Goal: Use online tool/utility: Utilize a website feature to perform a specific function

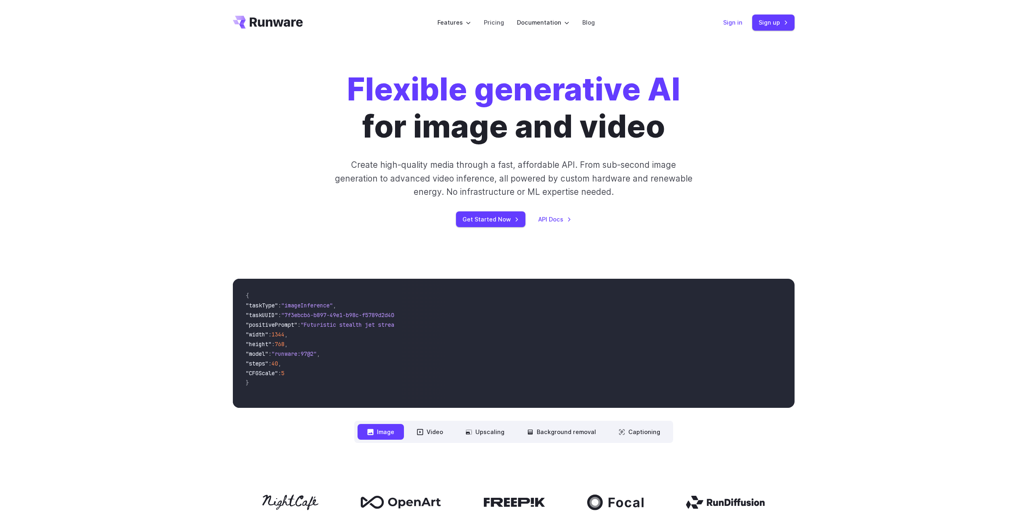
click at [610, 22] on link "Sign in" at bounding box center [732, 22] width 19 height 9
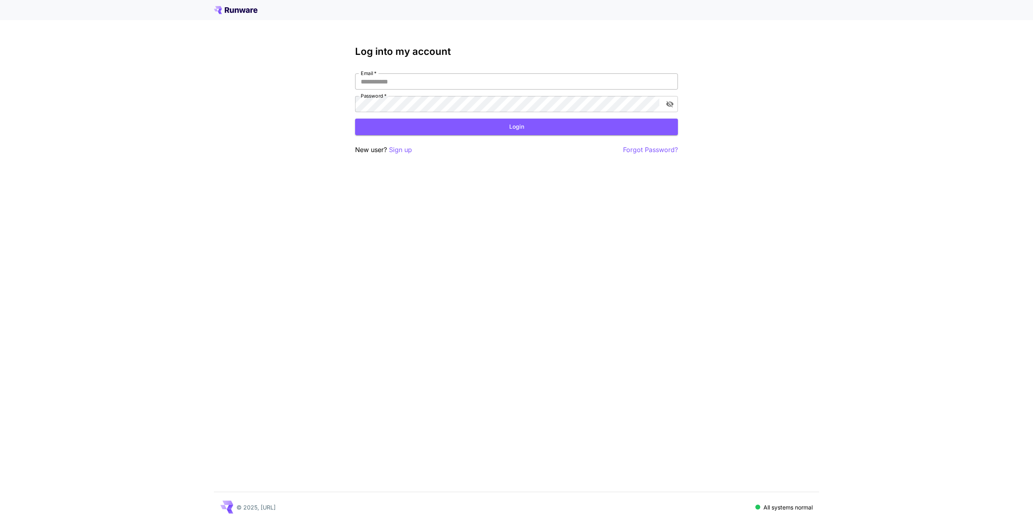
click at [420, 81] on input "Email   *" at bounding box center [516, 81] width 323 height 16
click at [373, 82] on input "Email   *" at bounding box center [516, 81] width 323 height 16
type input "**********"
click at [448, 129] on button "Login" at bounding box center [516, 127] width 323 height 17
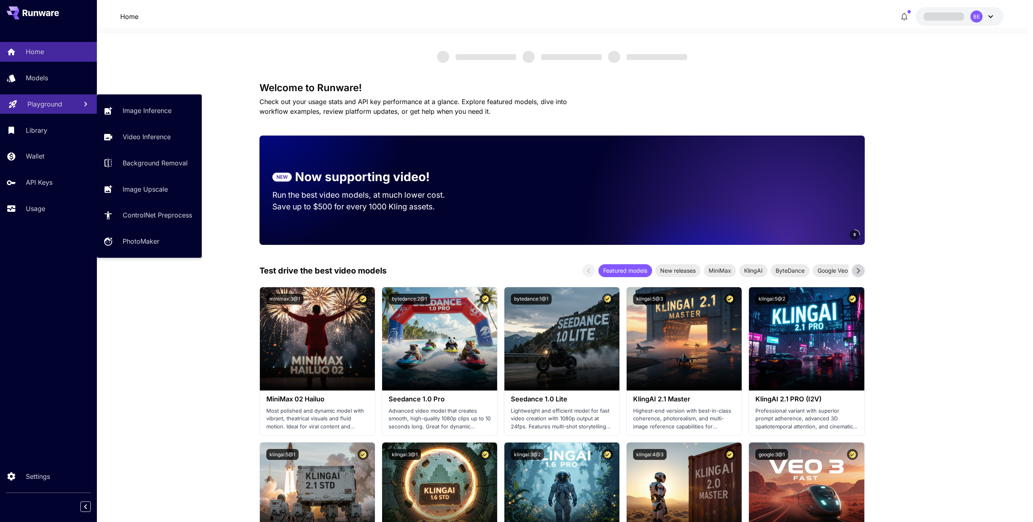
click at [47, 103] on p "Playground" at bounding box center [44, 104] width 35 height 10
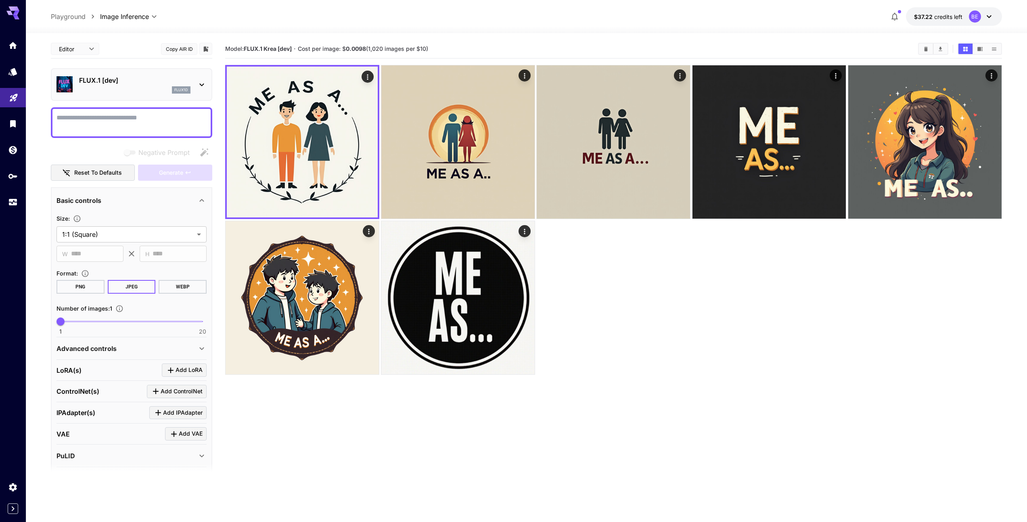
click at [138, 86] on div "FLUX.1 [dev] flux1d" at bounding box center [134, 84] width 111 height 18
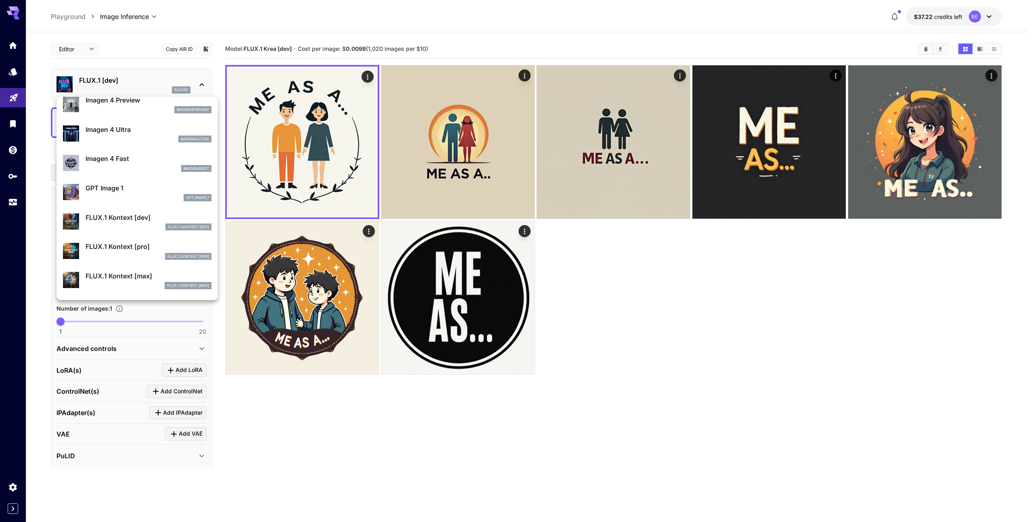
scroll to position [358, 0]
click at [117, 66] on div at bounding box center [516, 261] width 1033 height 522
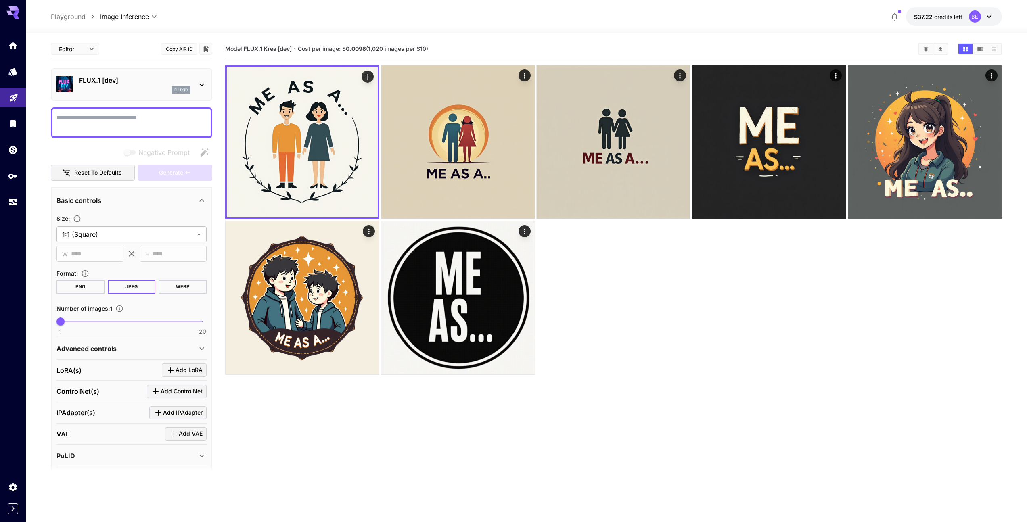
click at [134, 91] on div "flux1d" at bounding box center [134, 89] width 111 height 7
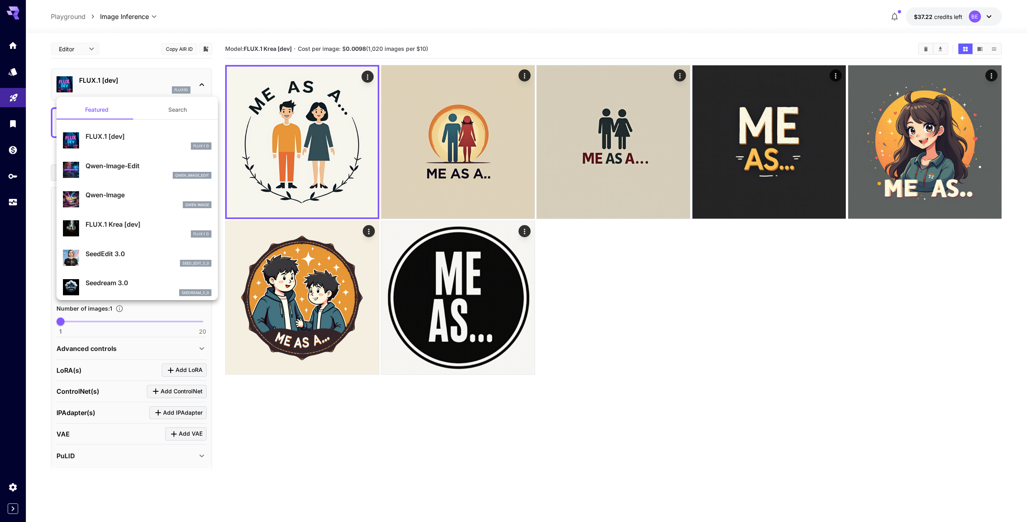
click at [167, 109] on button "Search" at bounding box center [177, 109] width 81 height 19
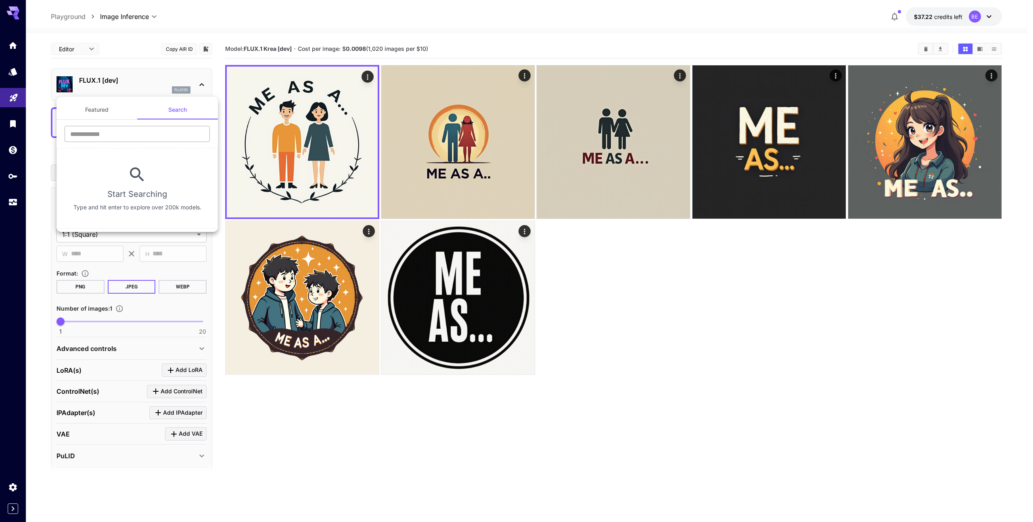
click at [80, 136] on input "text" at bounding box center [137, 134] width 145 height 16
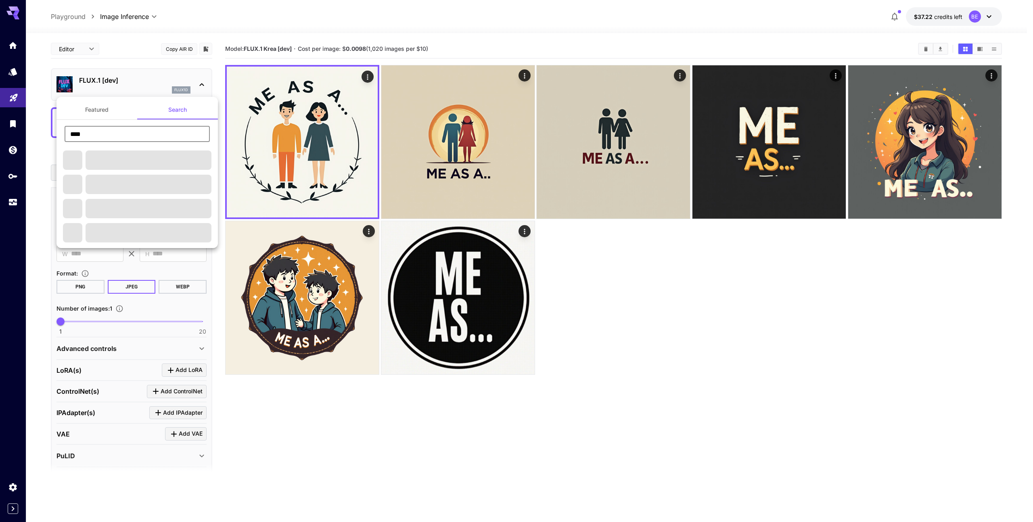
type input "****"
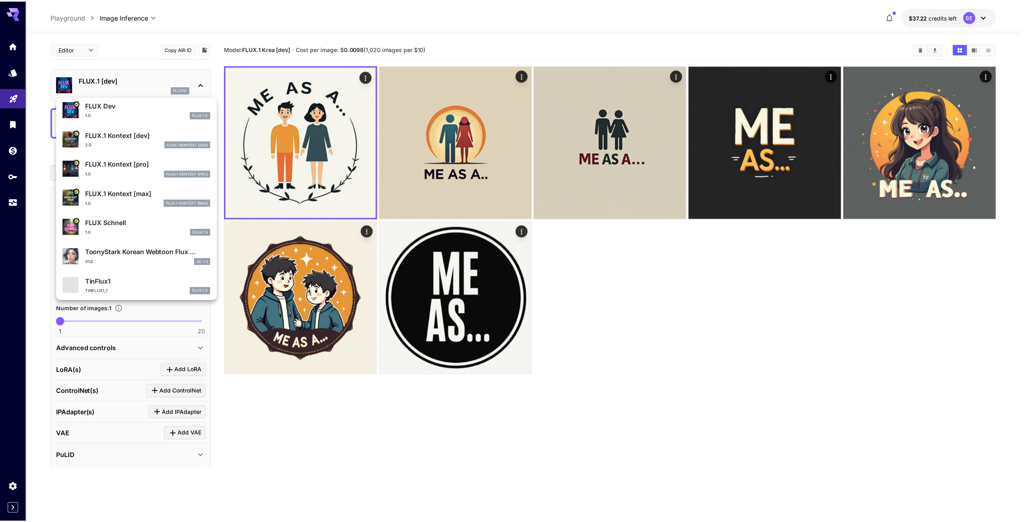
scroll to position [260, 0]
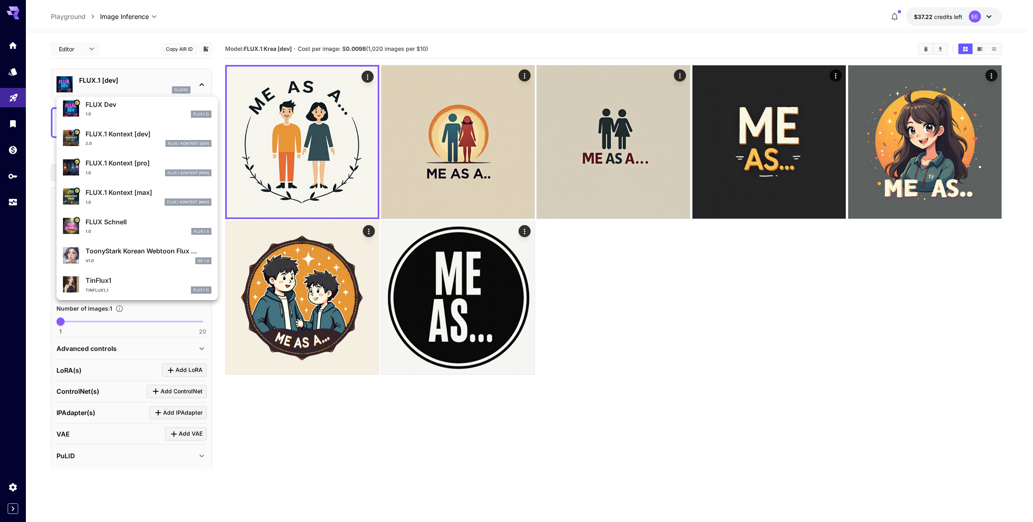
click at [128, 225] on p "FLUX Schnell" at bounding box center [149, 222] width 126 height 10
type input "*"
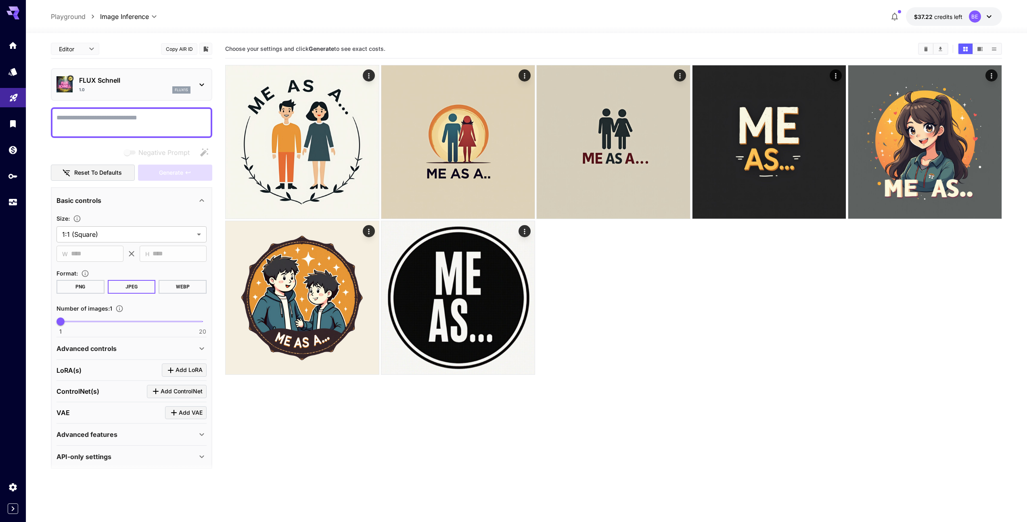
click at [90, 121] on textarea "Negative Prompt" at bounding box center [131, 122] width 150 height 19
click at [169, 173] on span "Generate" at bounding box center [171, 173] width 24 height 10
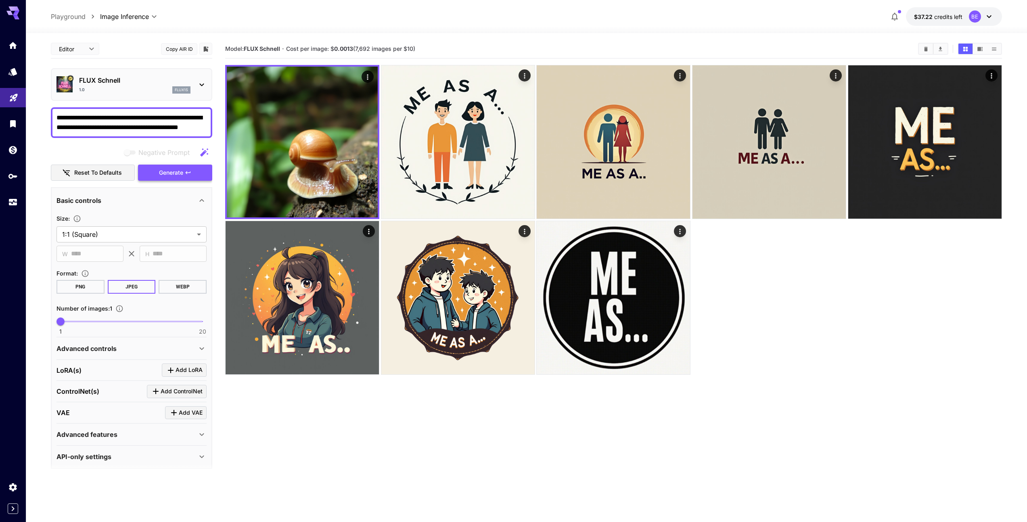
click at [161, 170] on span "Generate" at bounding box center [171, 173] width 24 height 10
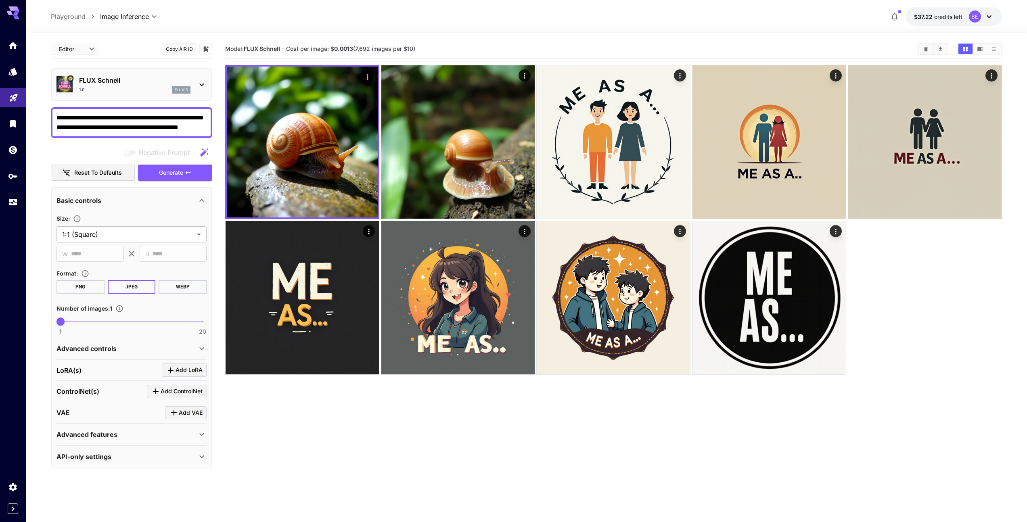
click at [64, 117] on textarea "**********" at bounding box center [131, 122] width 150 height 19
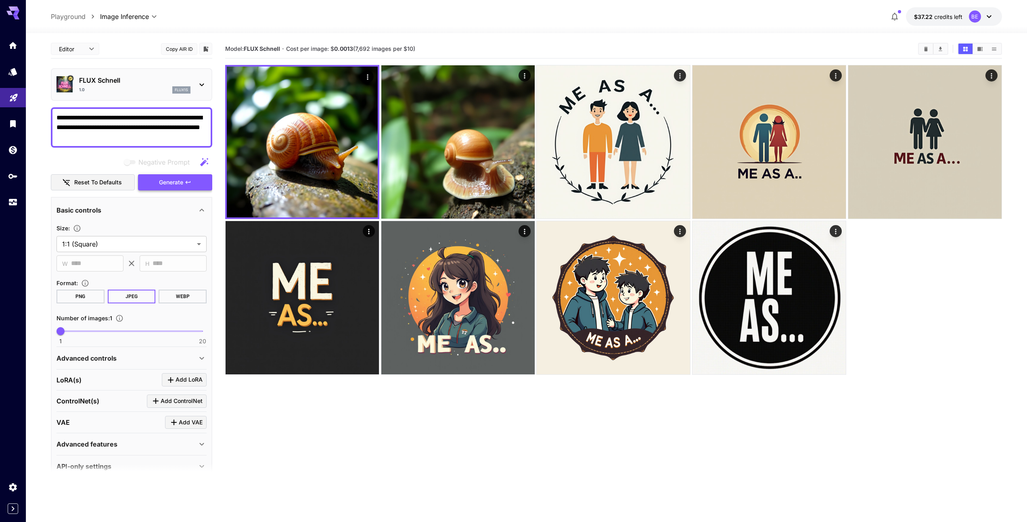
type textarea "**********"
click at [185, 179] on icon "button" at bounding box center [188, 182] width 6 height 6
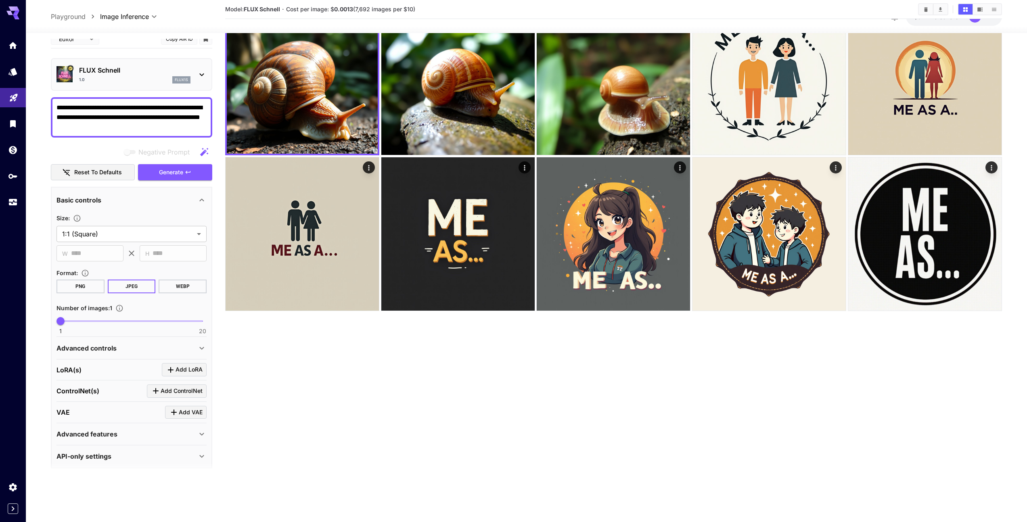
scroll to position [15, 0]
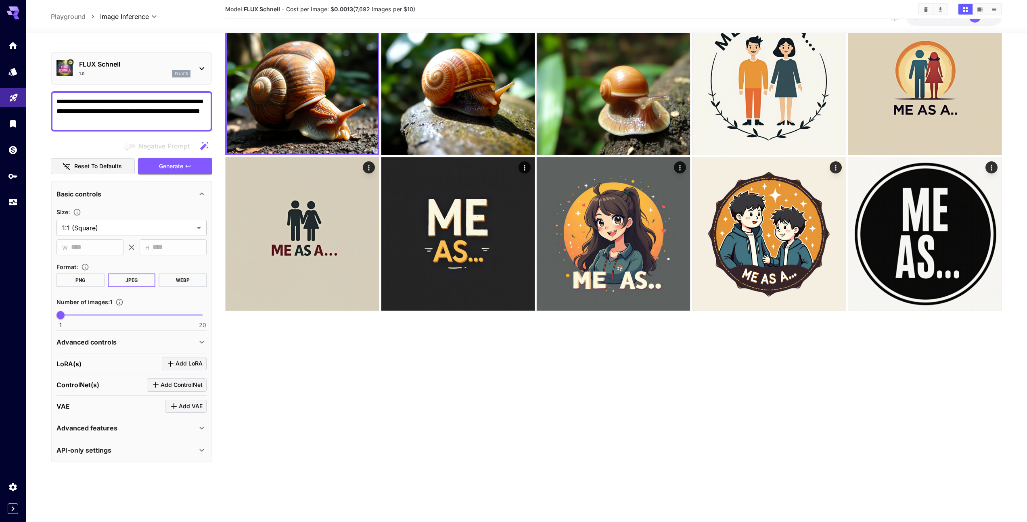
click at [79, 427] on p "Advanced features" at bounding box center [86, 428] width 61 height 10
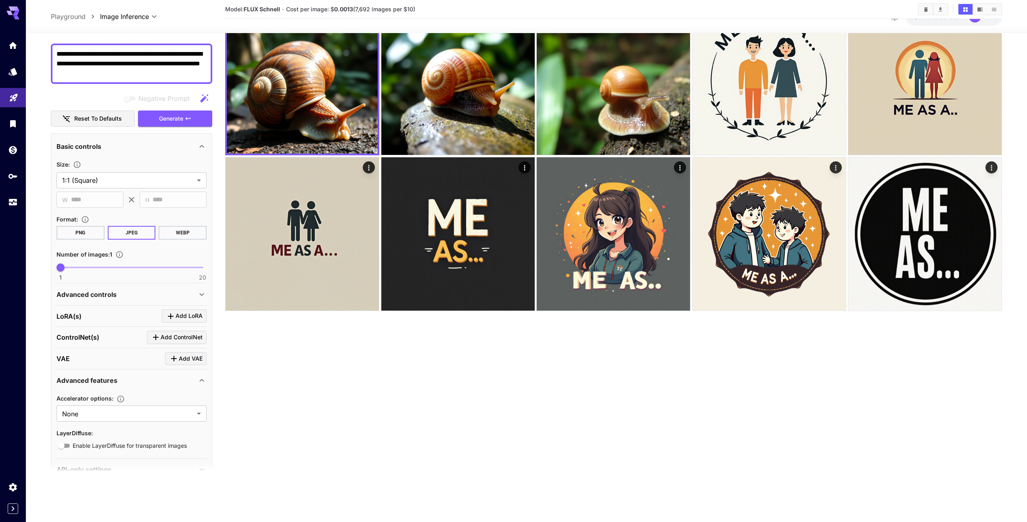
scroll to position [82, 0]
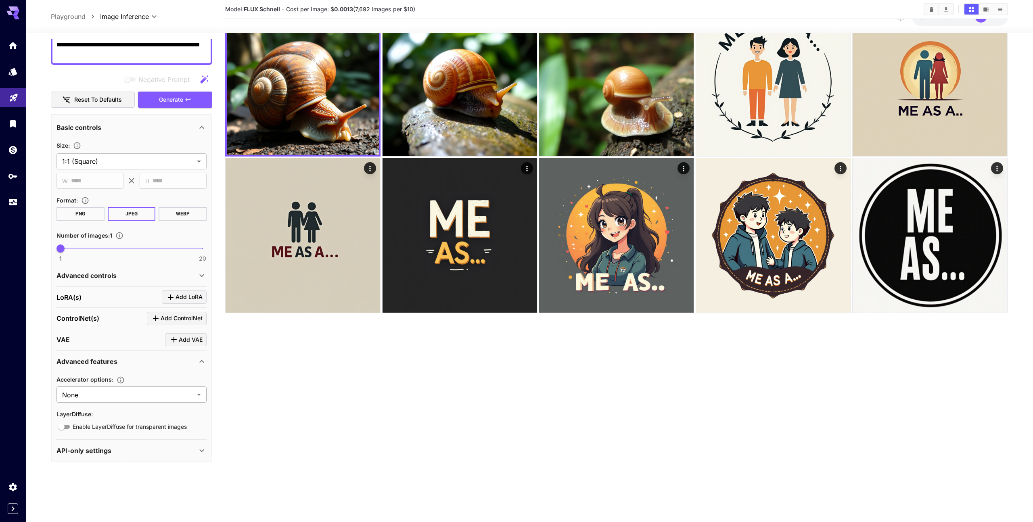
click at [82, 396] on body "**********" at bounding box center [516, 229] width 1033 height 586
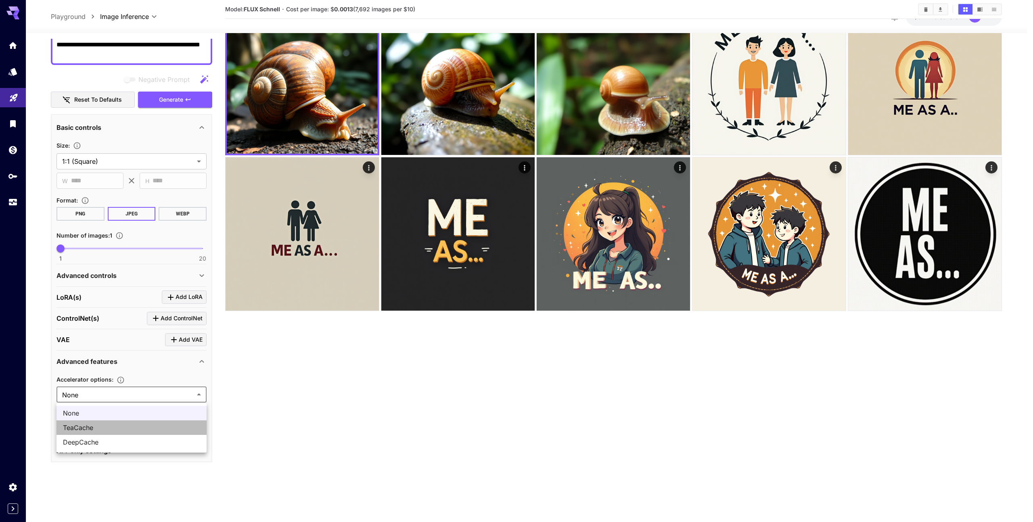
click at [82, 426] on span "TeaCache" at bounding box center [131, 428] width 137 height 10
type input "********"
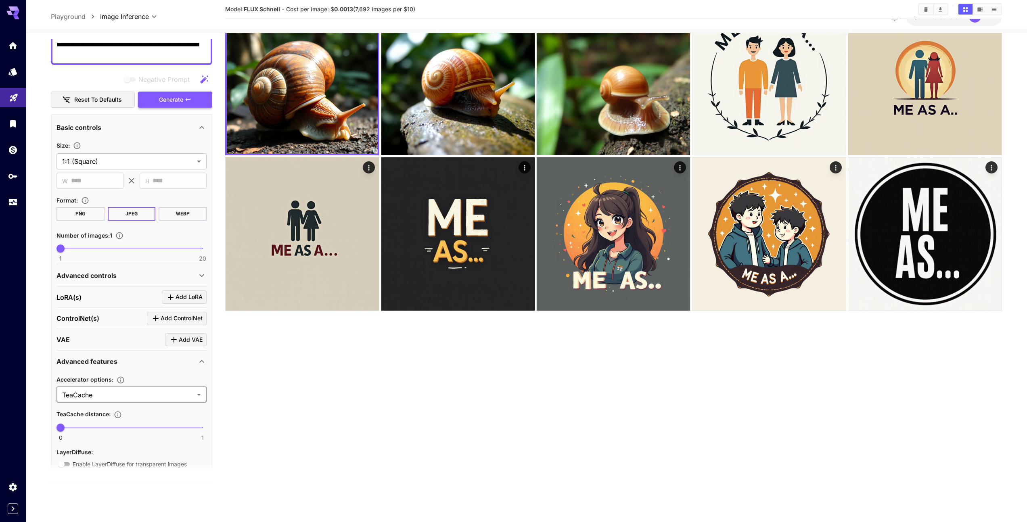
click at [161, 102] on span "Generate" at bounding box center [171, 100] width 24 height 10
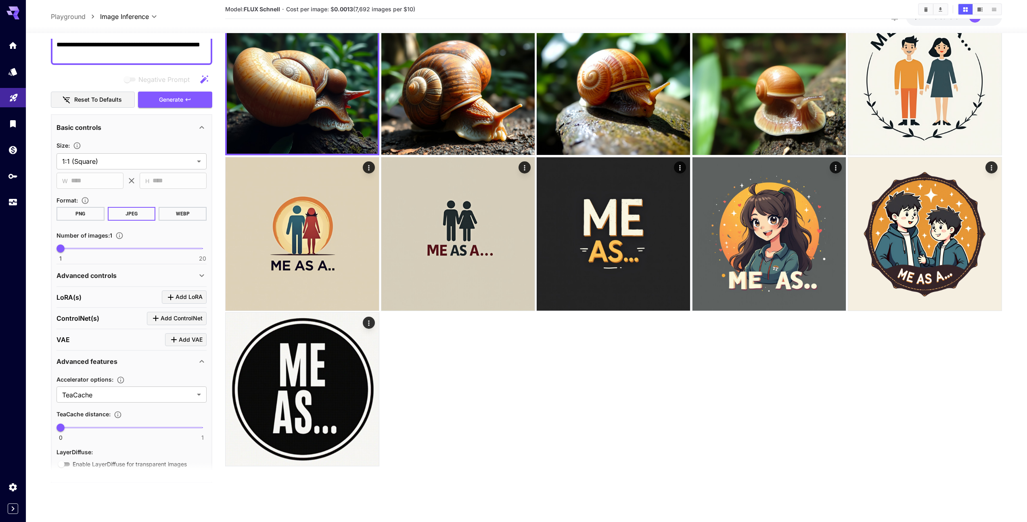
type input "***"
click at [91, 427] on span at bounding box center [132, 428] width 142 height 2
click at [167, 99] on span "Generate" at bounding box center [171, 100] width 24 height 10
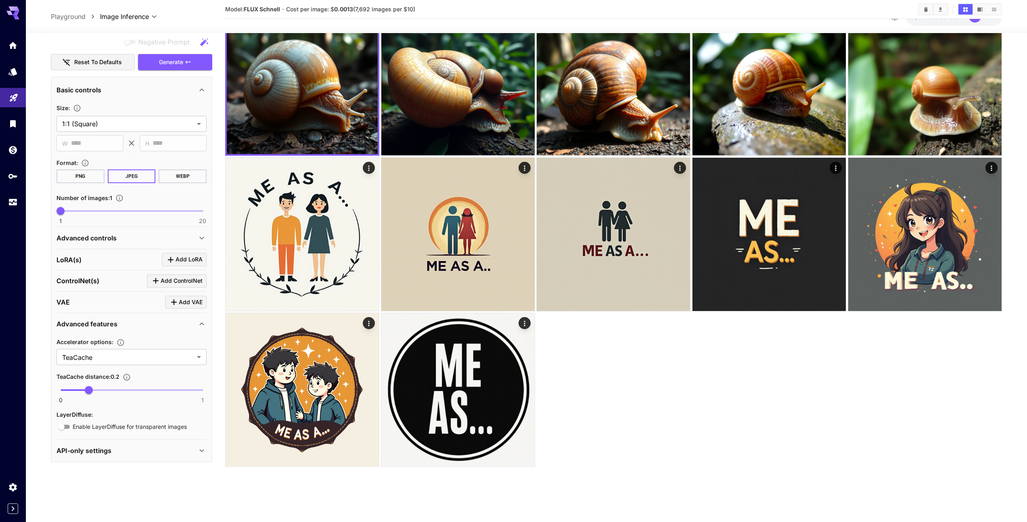
scroll to position [64, 0]
click at [129, 449] on div "API-only settings" at bounding box center [126, 451] width 140 height 10
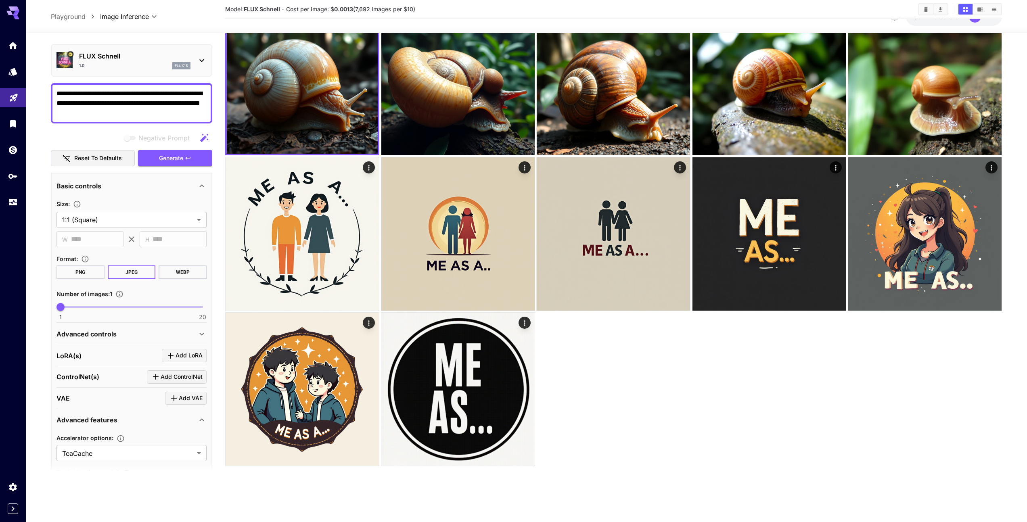
scroll to position [0, 0]
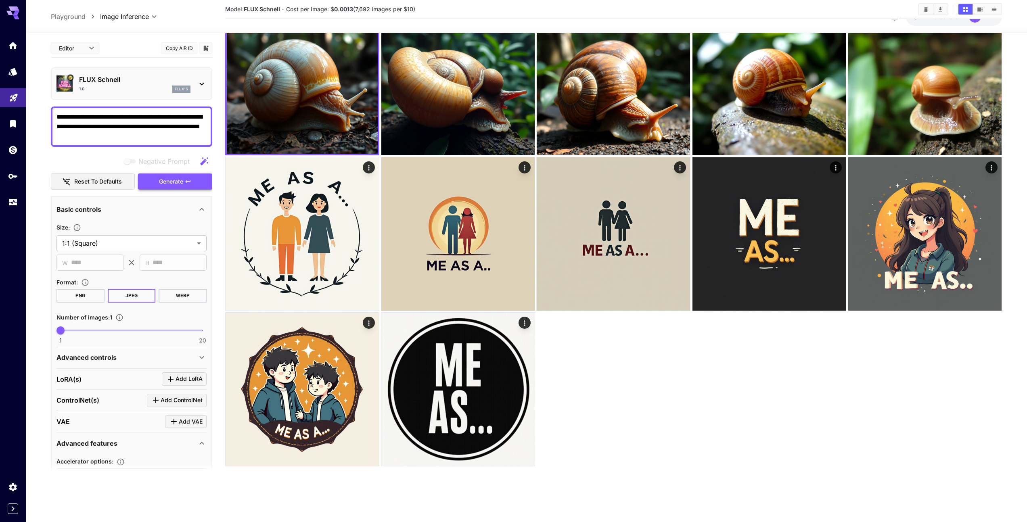
click at [167, 182] on span "Generate" at bounding box center [171, 182] width 24 height 10
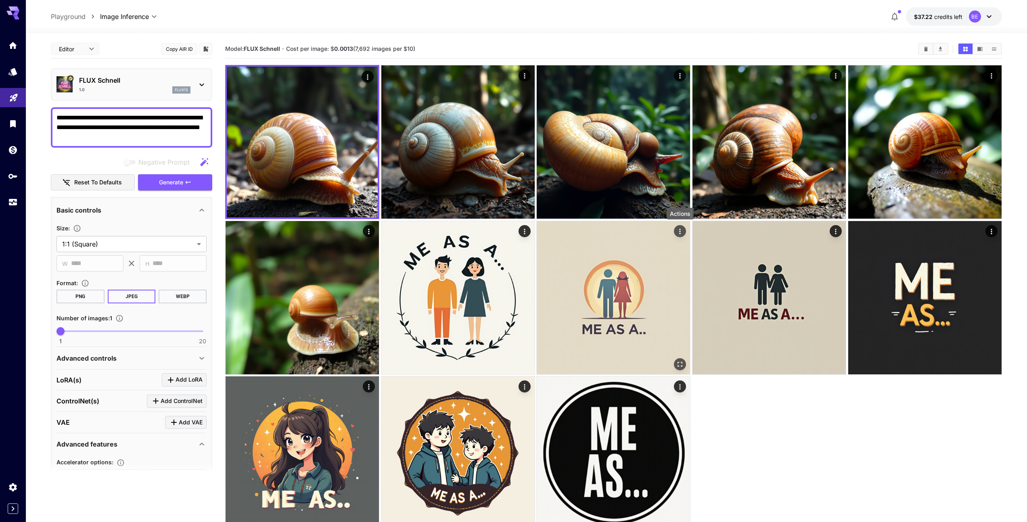
click at [679, 231] on icon "Actions" at bounding box center [679, 231] width 1 height 5
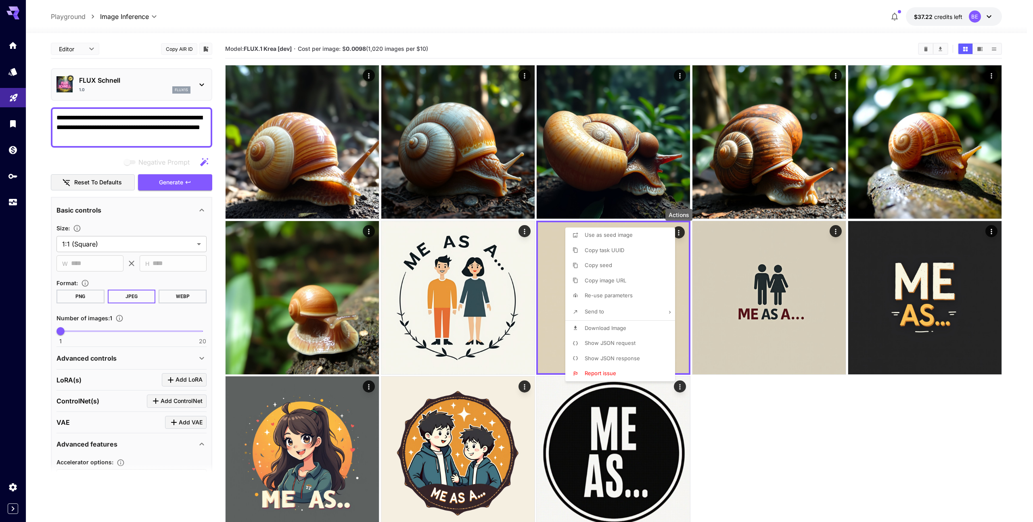
click at [769, 396] on div at bounding box center [516, 261] width 1033 height 522
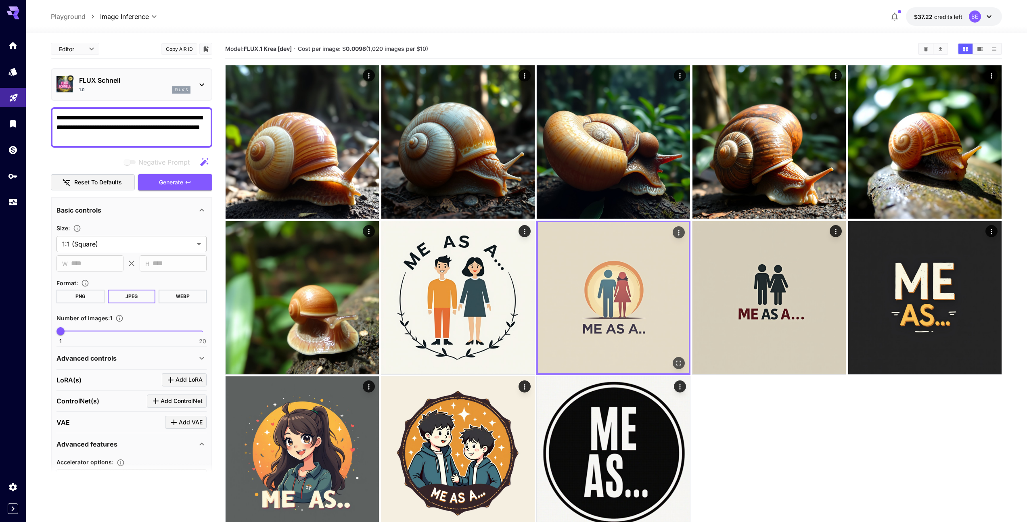
click at [603, 285] on img at bounding box center [613, 297] width 151 height 151
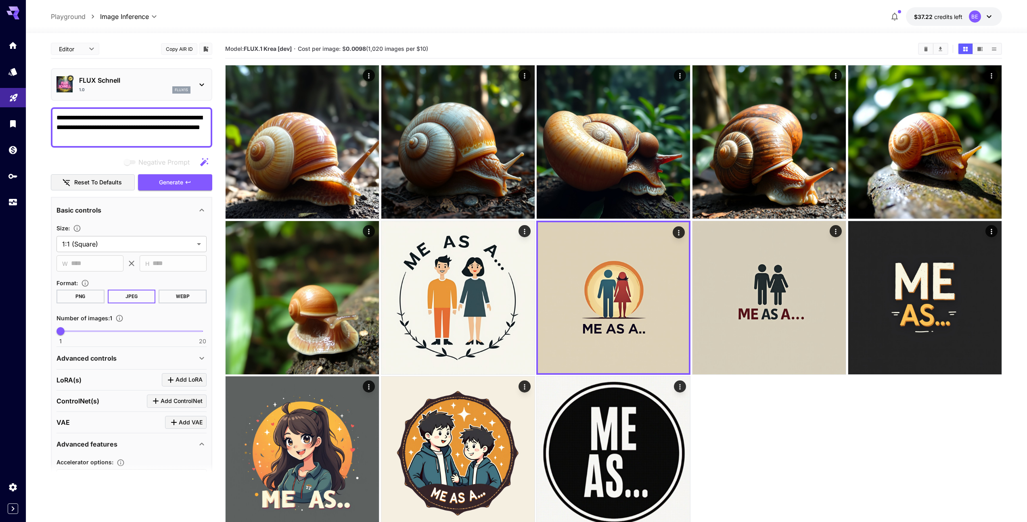
click at [130, 18] on body "**********" at bounding box center [513, 293] width 1027 height 586
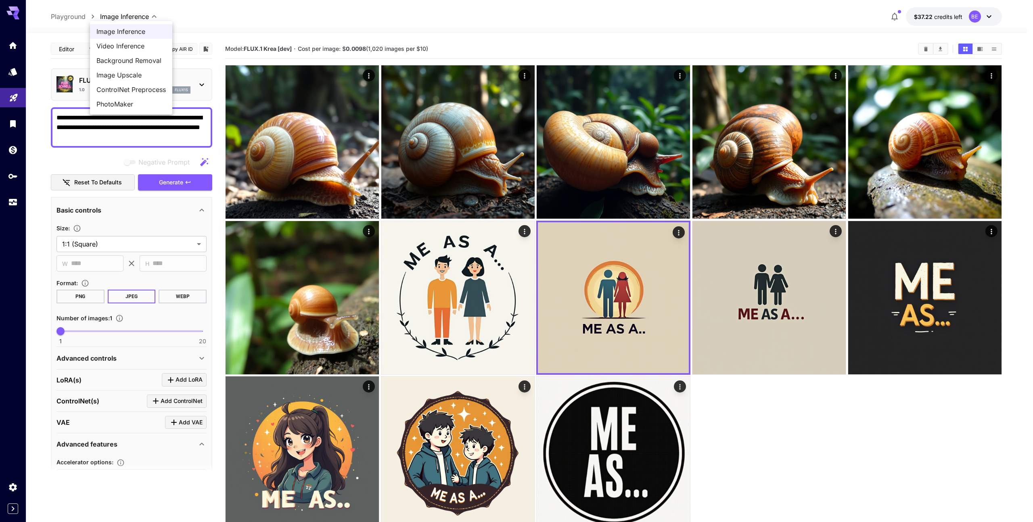
click at [218, 20] on div at bounding box center [516, 261] width 1033 height 522
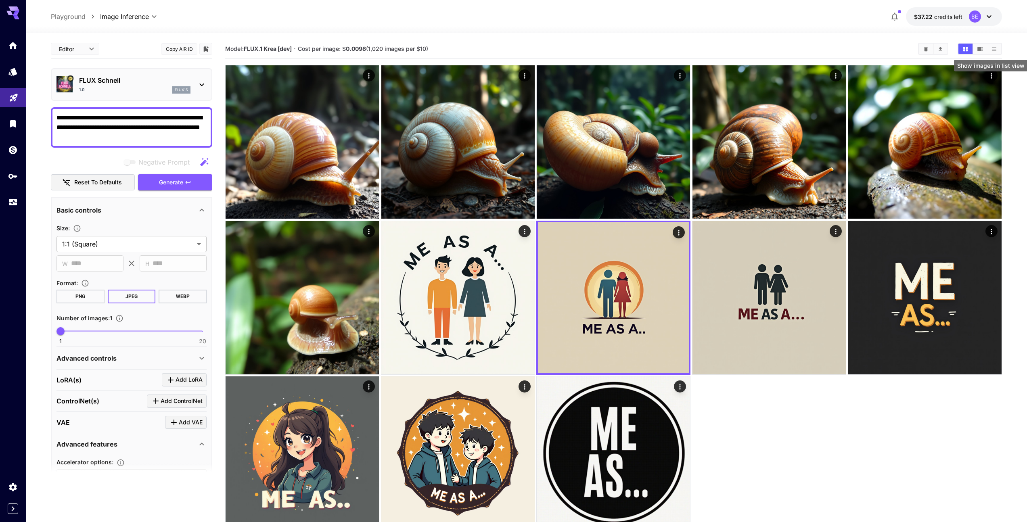
click at [993, 48] on icon "Show images in list view" at bounding box center [994, 49] width 6 height 6
